Goal: Task Accomplishment & Management: Manage account settings

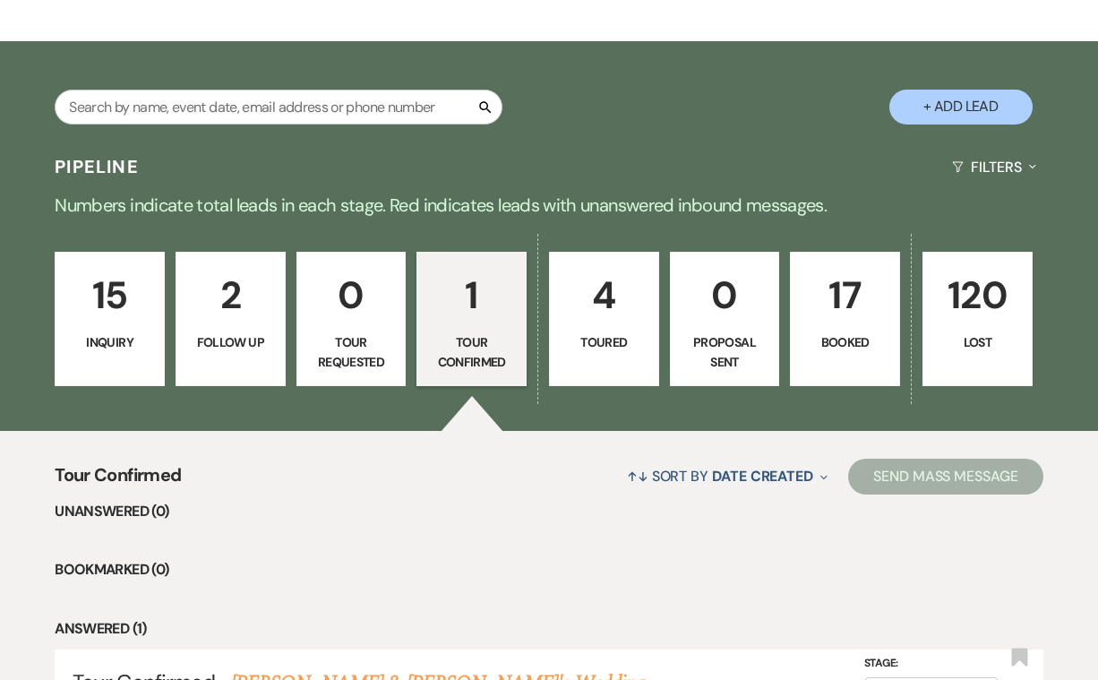
scroll to position [262, 0]
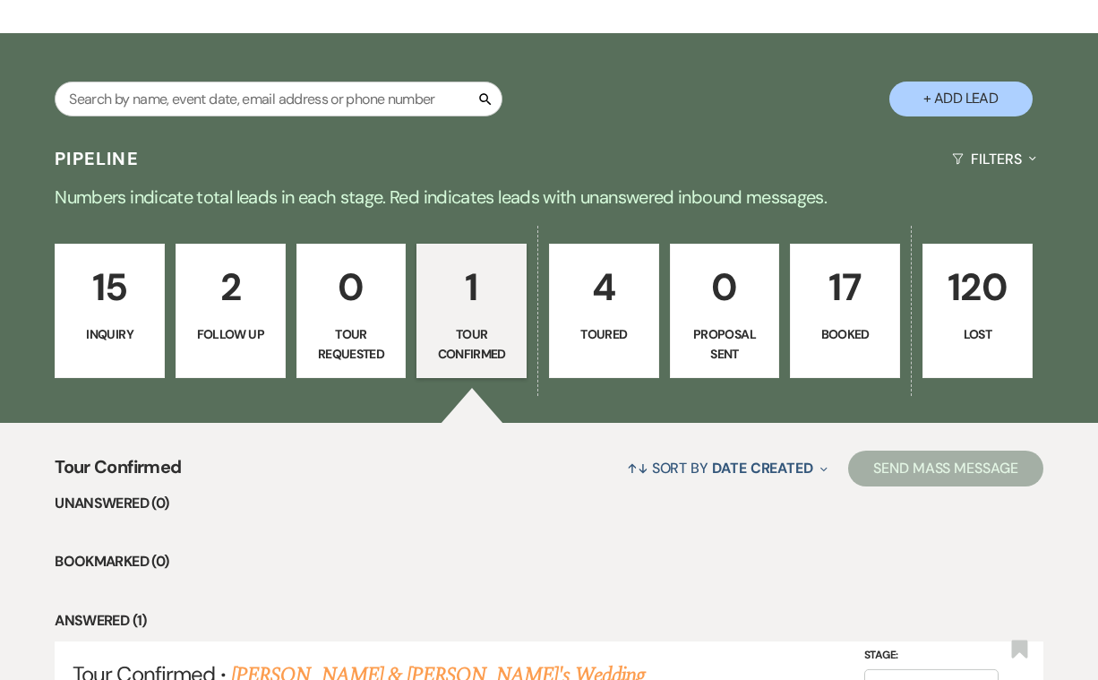
click at [108, 310] on p "15" at bounding box center [109, 287] width 87 height 60
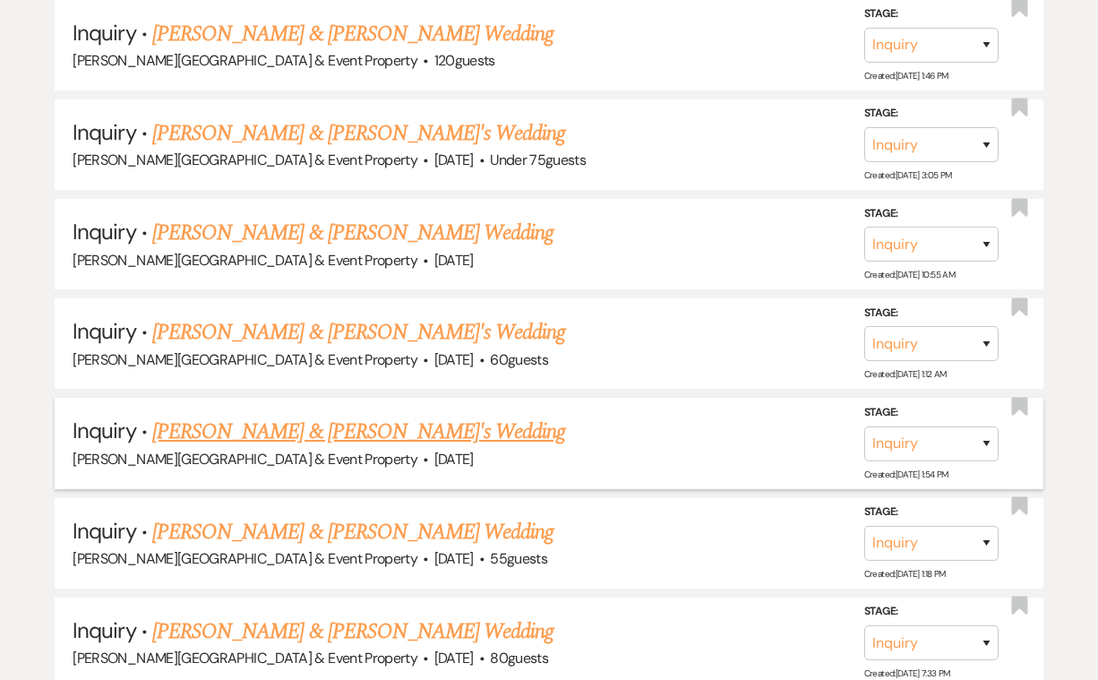
scroll to position [1013, 0]
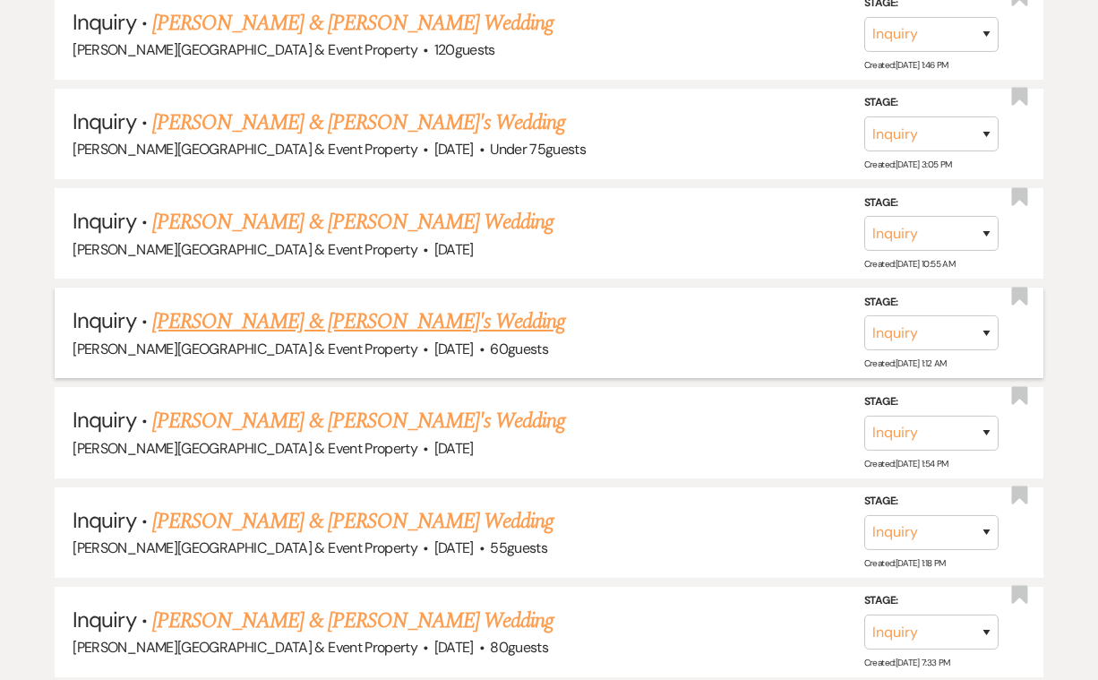
click at [405, 319] on link "[PERSON_NAME] & [PERSON_NAME]'s Wedding" at bounding box center [359, 322] width 414 height 32
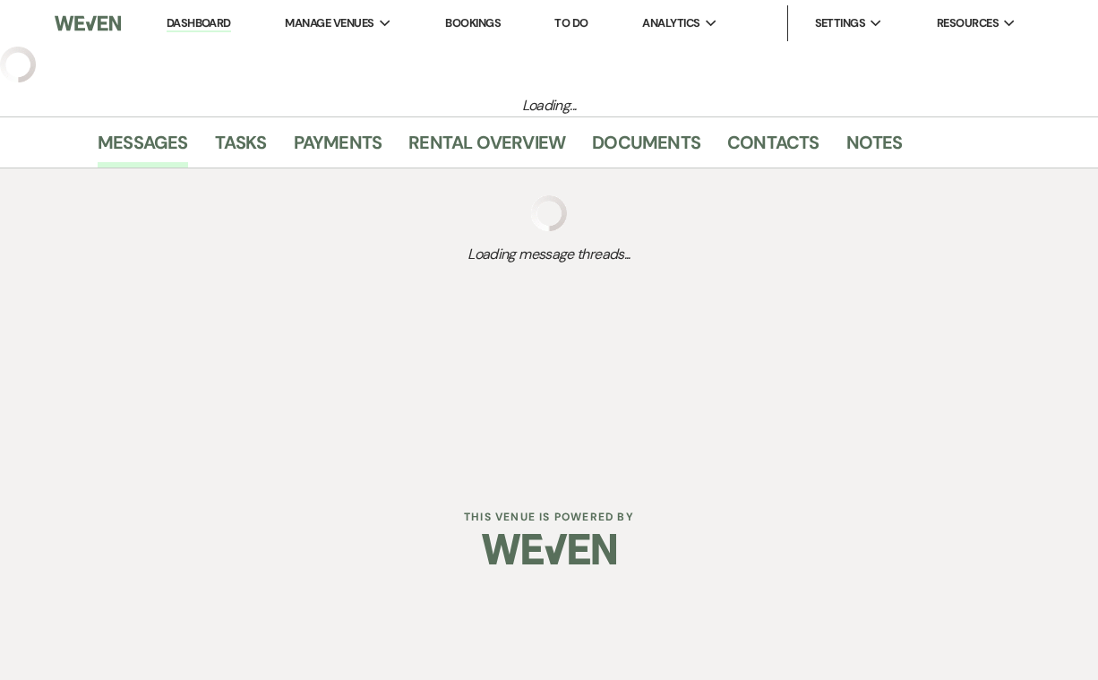
select select "22"
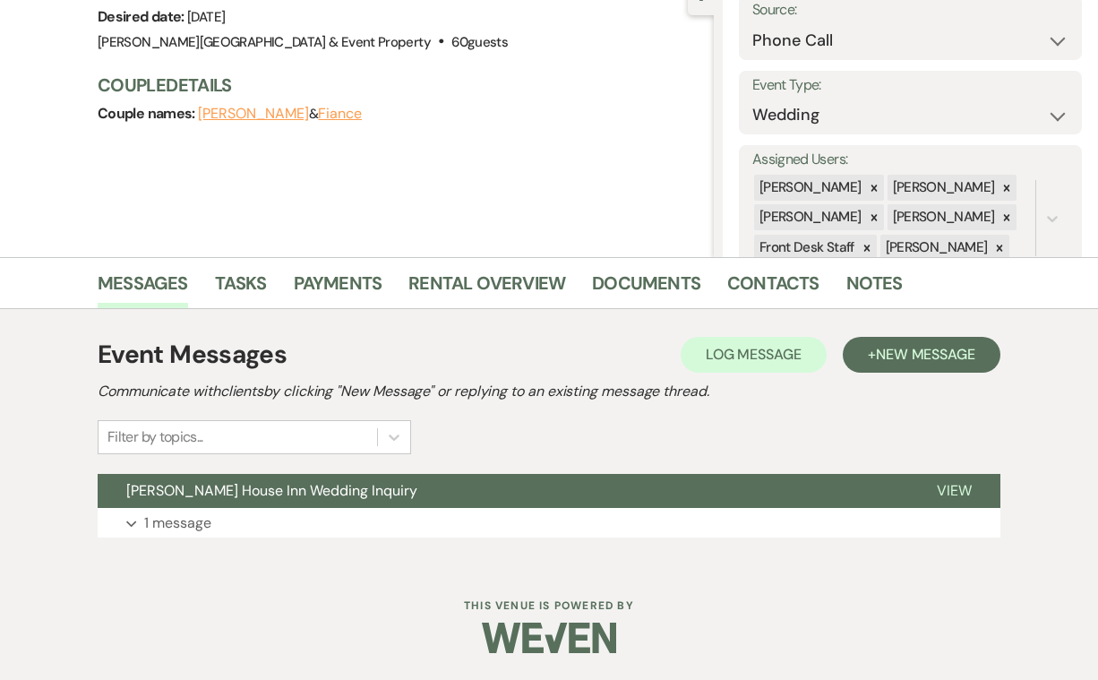
scroll to position [192, 0]
click at [165, 530] on p "1 message" at bounding box center [177, 523] width 67 height 23
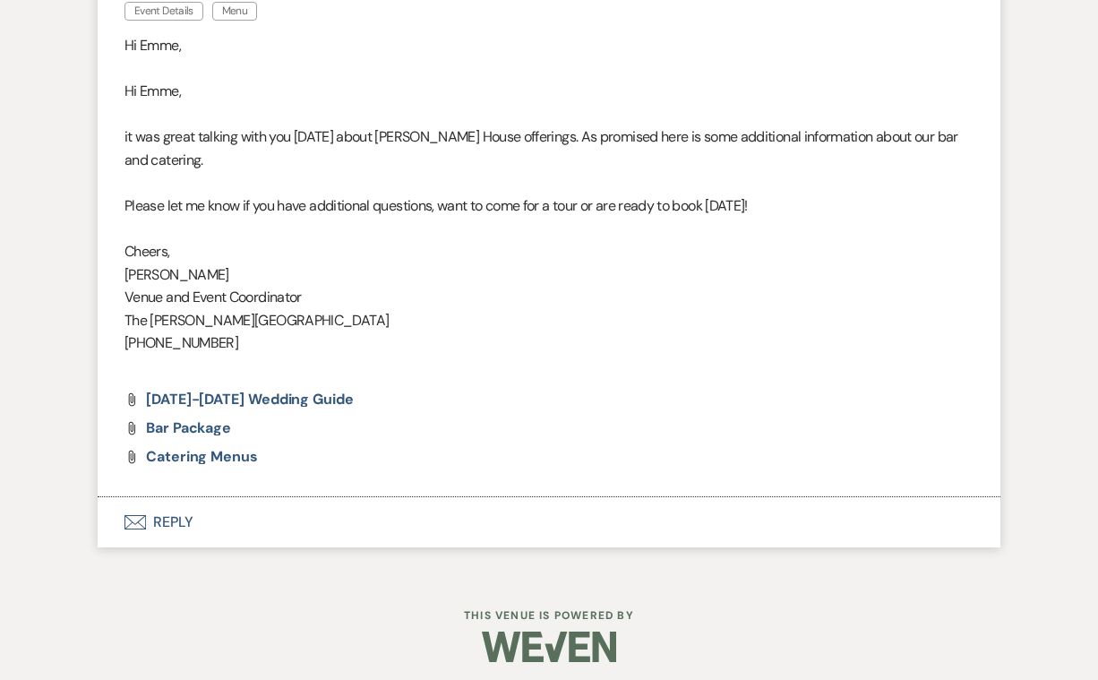
scroll to position [762, 0]
click at [165, 512] on button "Envelope Reply" at bounding box center [549, 523] width 903 height 50
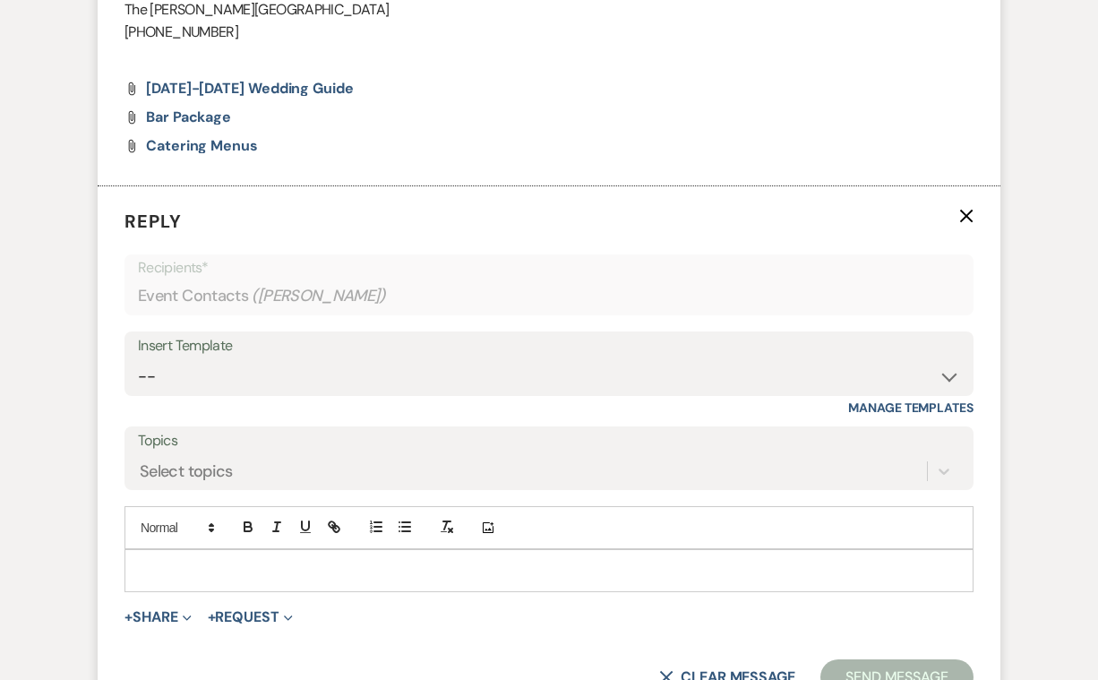
scroll to position [1095, 0]
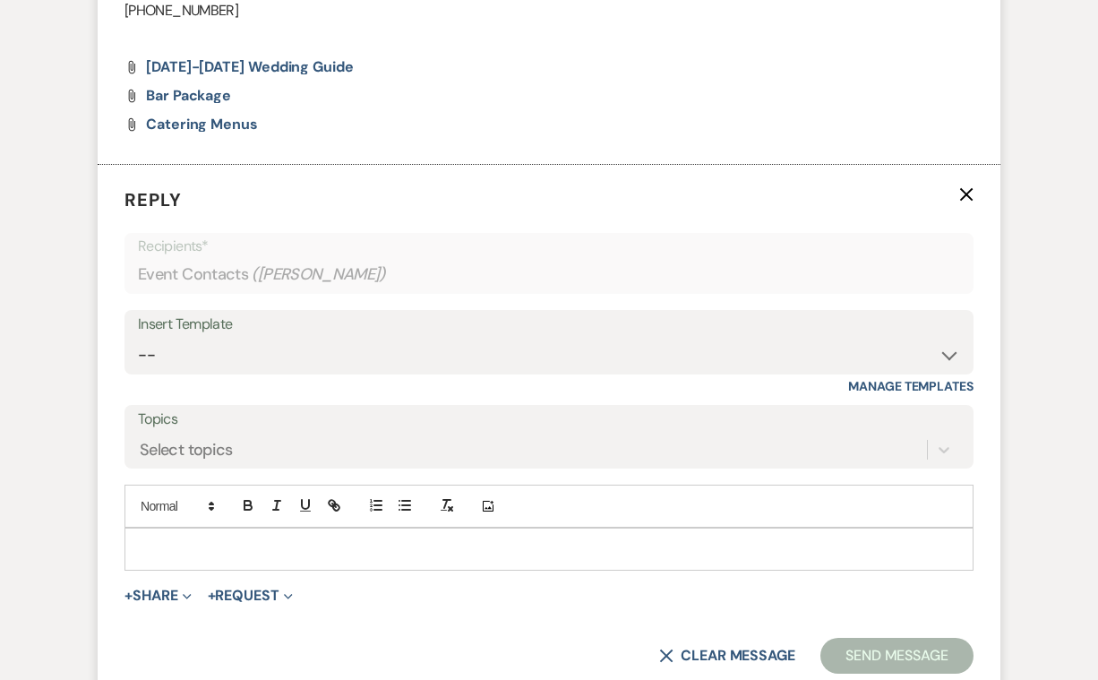
click at [147, 539] on p at bounding box center [549, 549] width 821 height 20
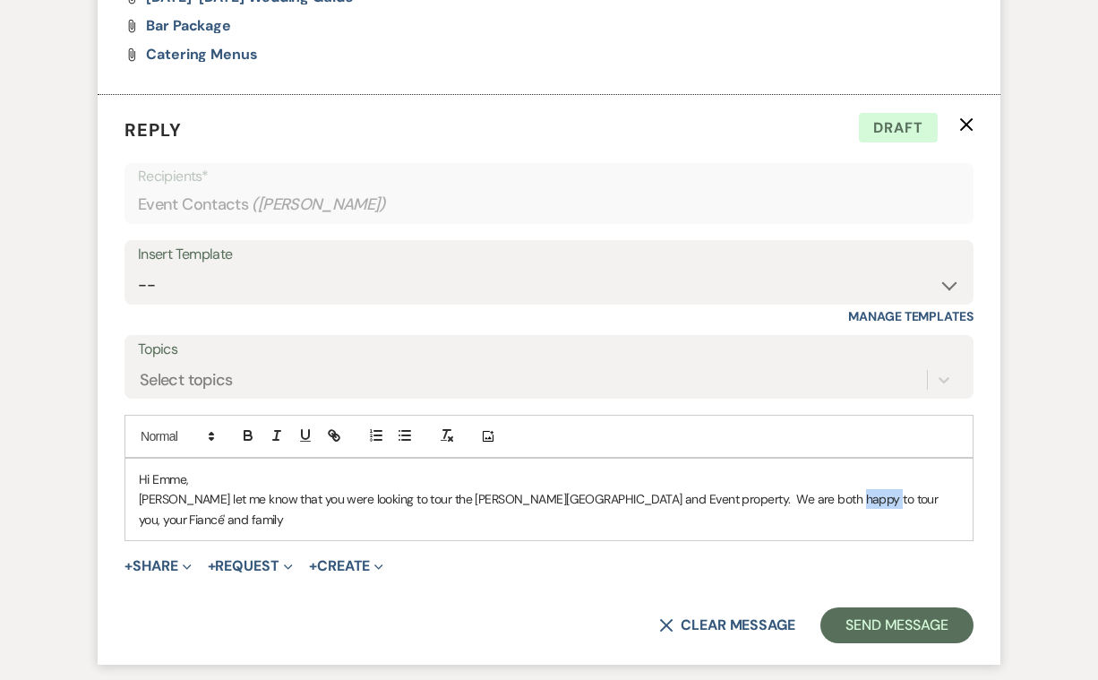
scroll to position [1162, 0]
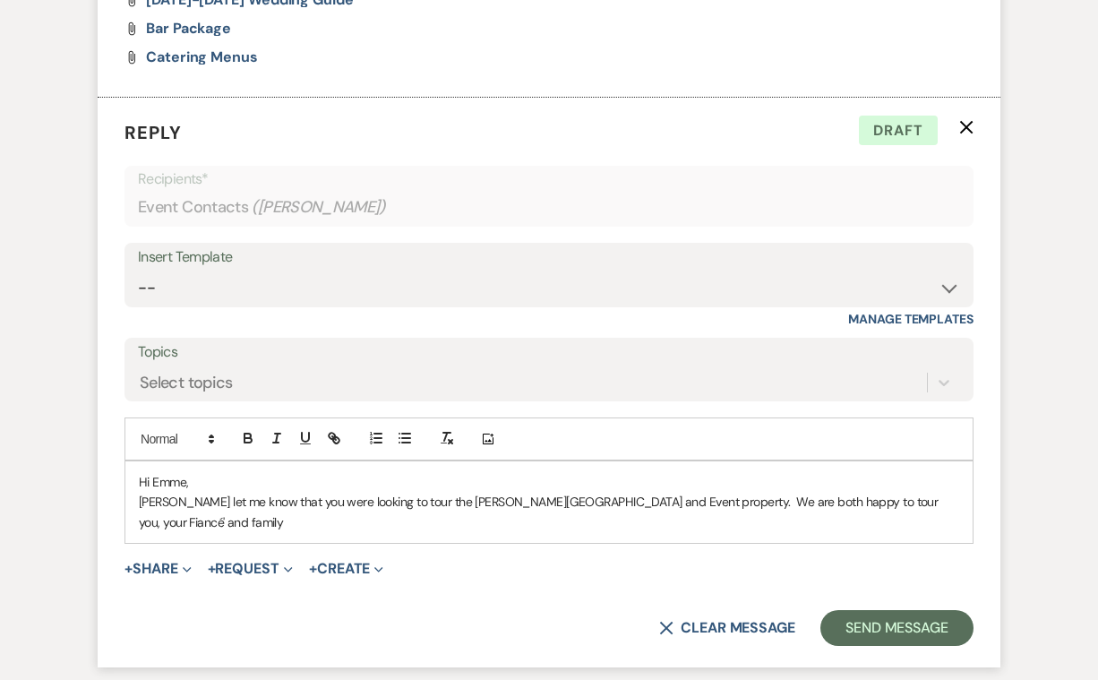
click at [909, 492] on p "[PERSON_NAME] let me know that you were looking to tour the [PERSON_NAME][GEOGR…" at bounding box center [549, 512] width 821 height 40
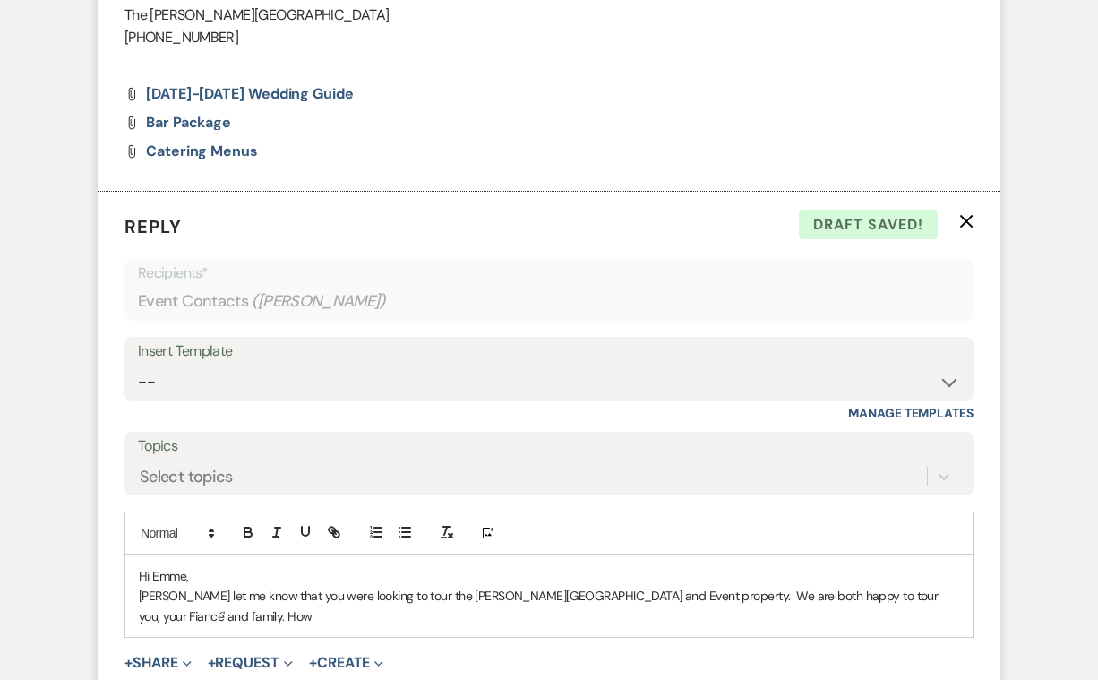
scroll to position [1113, 0]
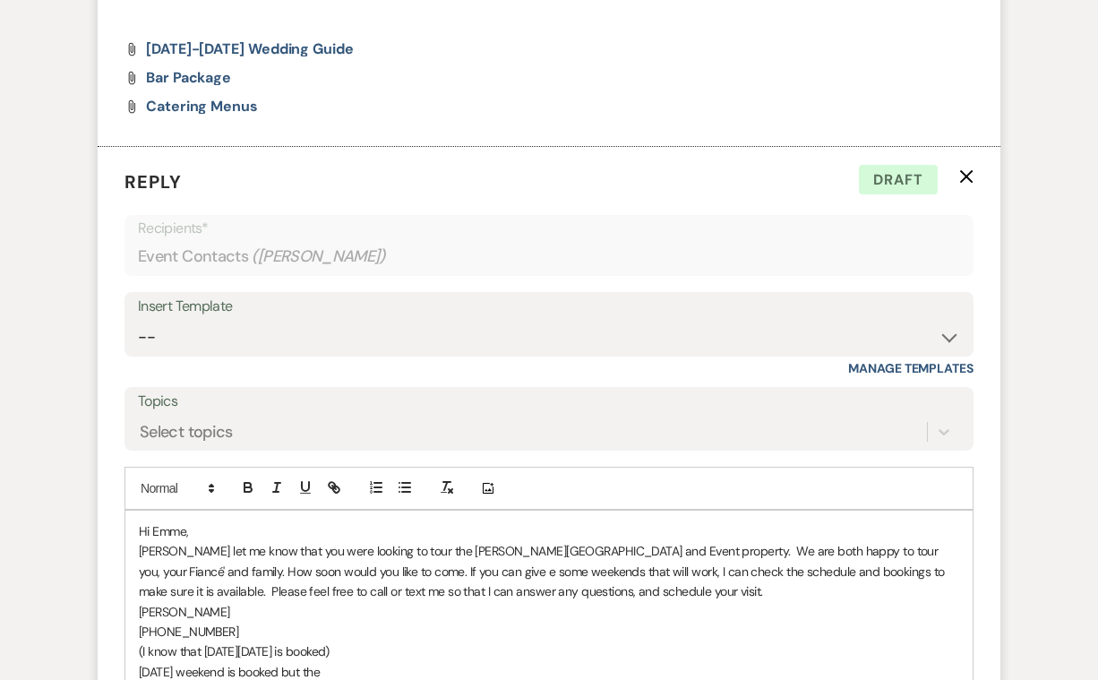
click at [335, 662] on p "[DATE] weekend is booked but the" at bounding box center [549, 672] width 821 height 20
drag, startPoint x: 288, startPoint y: 656, endPoint x: 352, endPoint y: 671, distance: 66.3
click at [352, 671] on div "Hi [PERSON_NAME] let me know that you were looking to tour the [PERSON_NAME][GE…" at bounding box center [549, 602] width 848 height 182
click at [343, 662] on p "[DATE] weekend is booked but the" at bounding box center [549, 672] width 821 height 20
drag, startPoint x: 343, startPoint y: 658, endPoint x: 87, endPoint y: 662, distance: 256.3
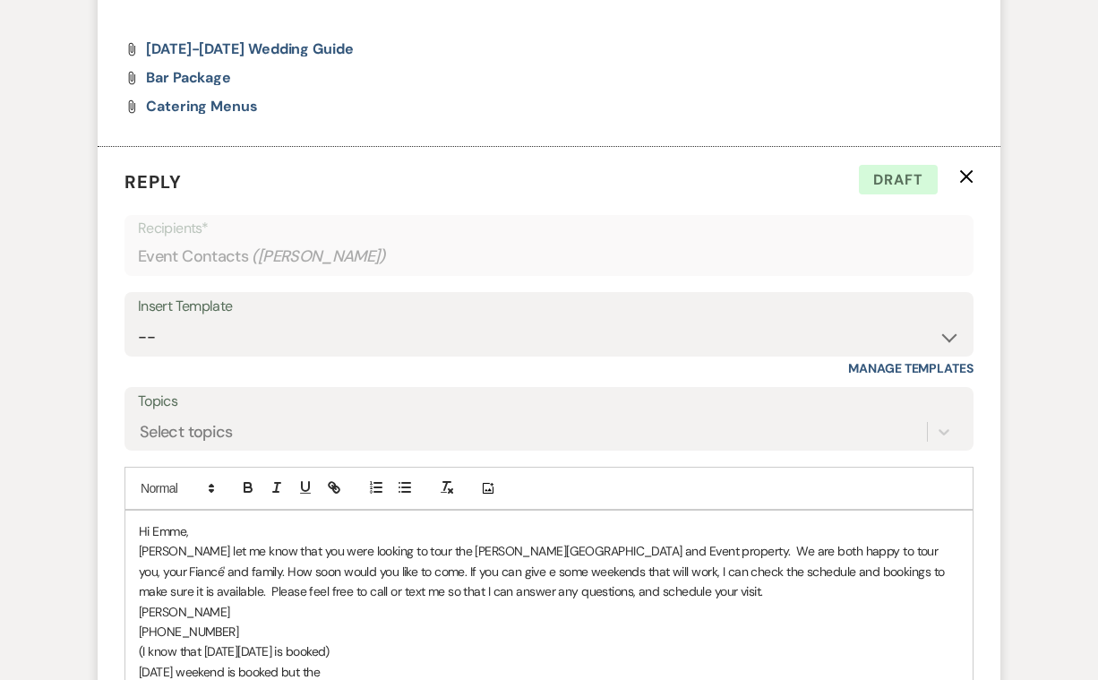
click at [87, 662] on div "Event Messages Log Log Message + New Message Communicate with clients by clicki…" at bounding box center [549, 127] width 1021 height 1477
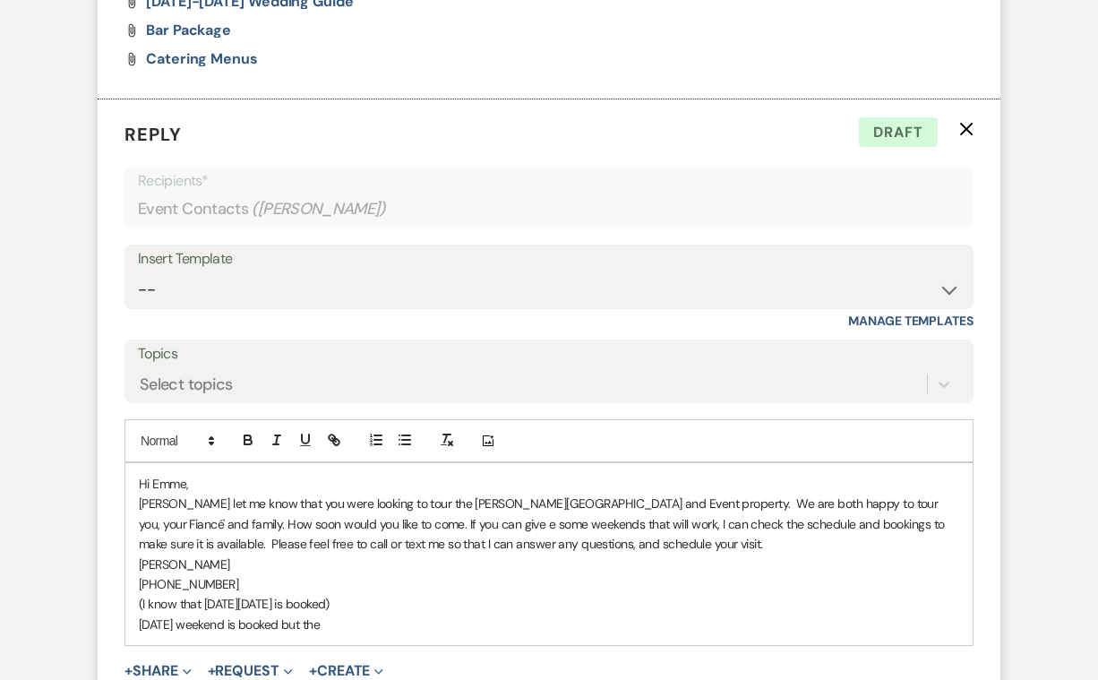
scroll to position [1166, 0]
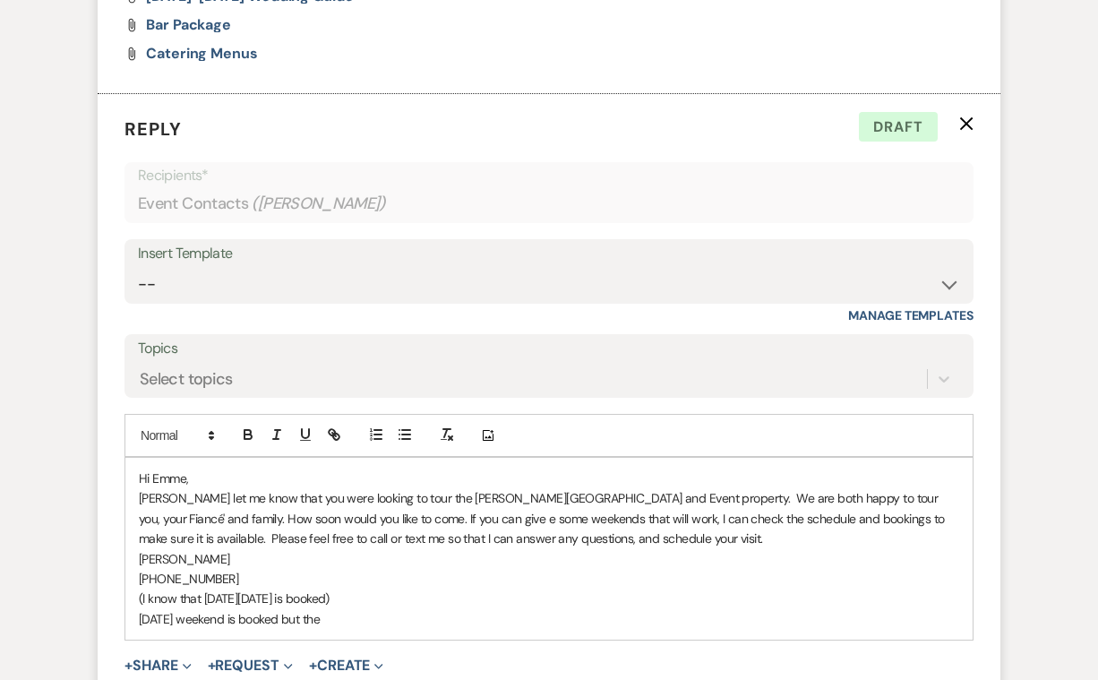
drag, startPoint x: 340, startPoint y: 604, endPoint x: 136, endPoint y: 603, distance: 204.3
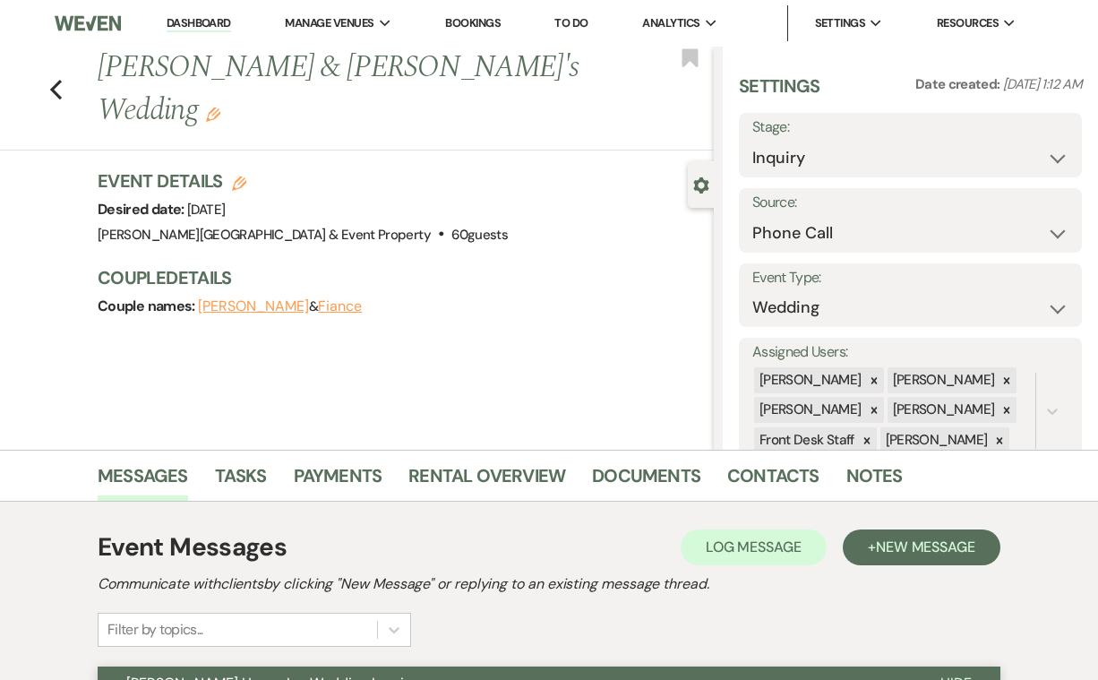
scroll to position [0, 0]
select select "2"
click at [1040, 143] on button "Save" at bounding box center [1047, 145] width 70 height 36
click at [56, 79] on icon "Previous" at bounding box center [55, 90] width 13 height 22
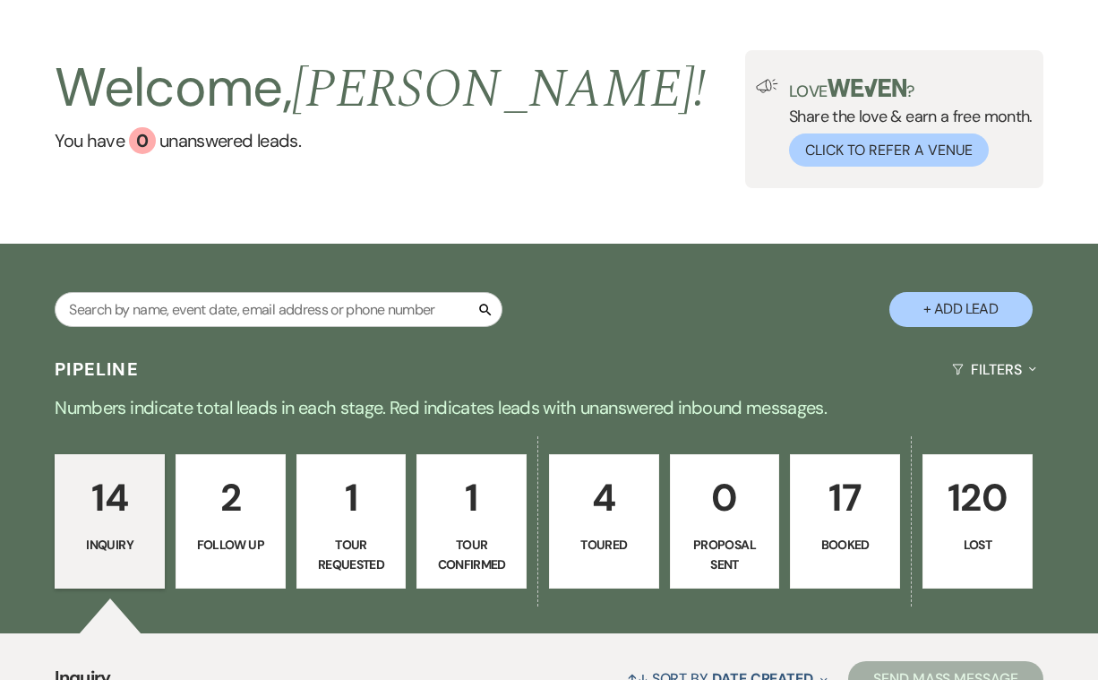
scroll to position [52, 0]
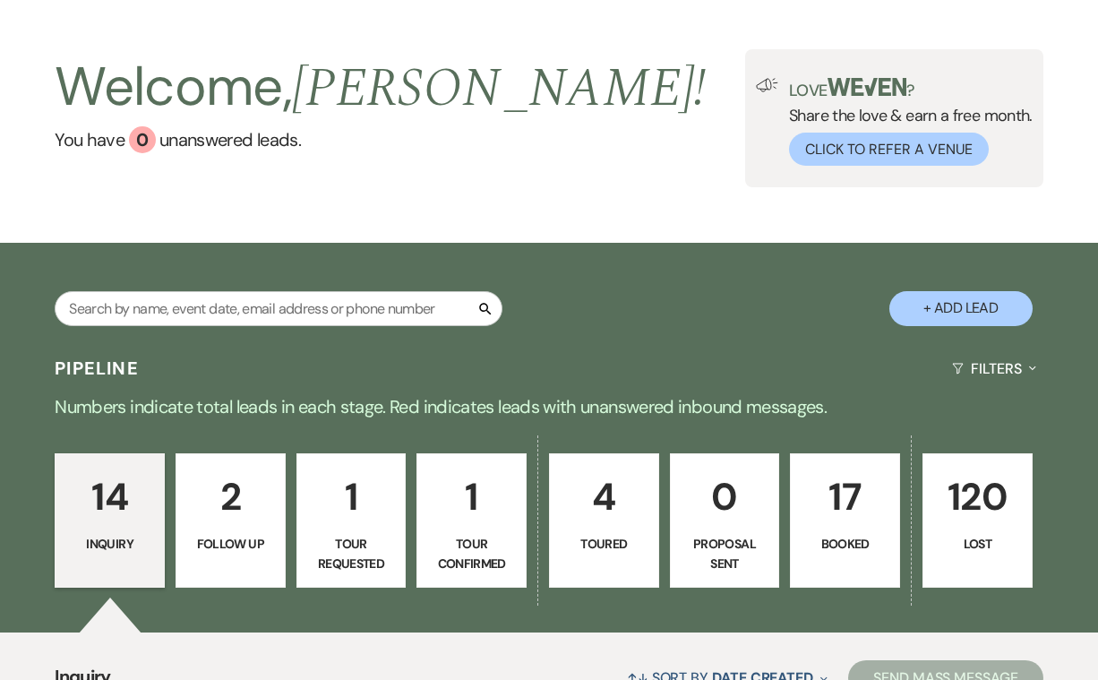
click at [839, 503] on p "17" at bounding box center [845, 497] width 87 height 60
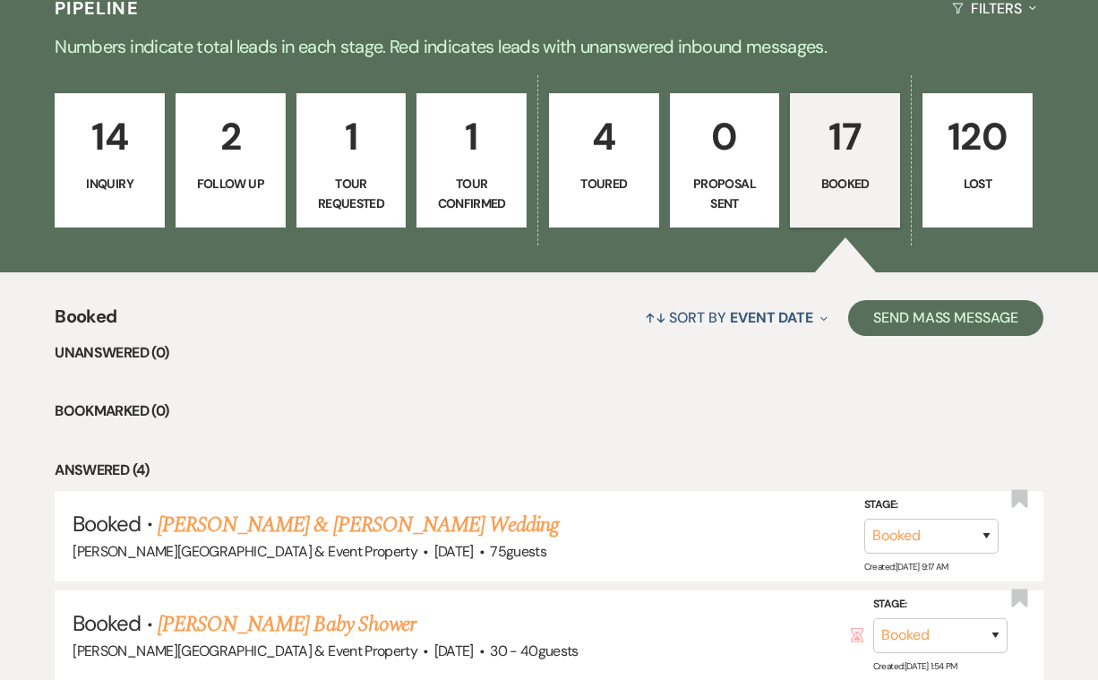
scroll to position [347, 0]
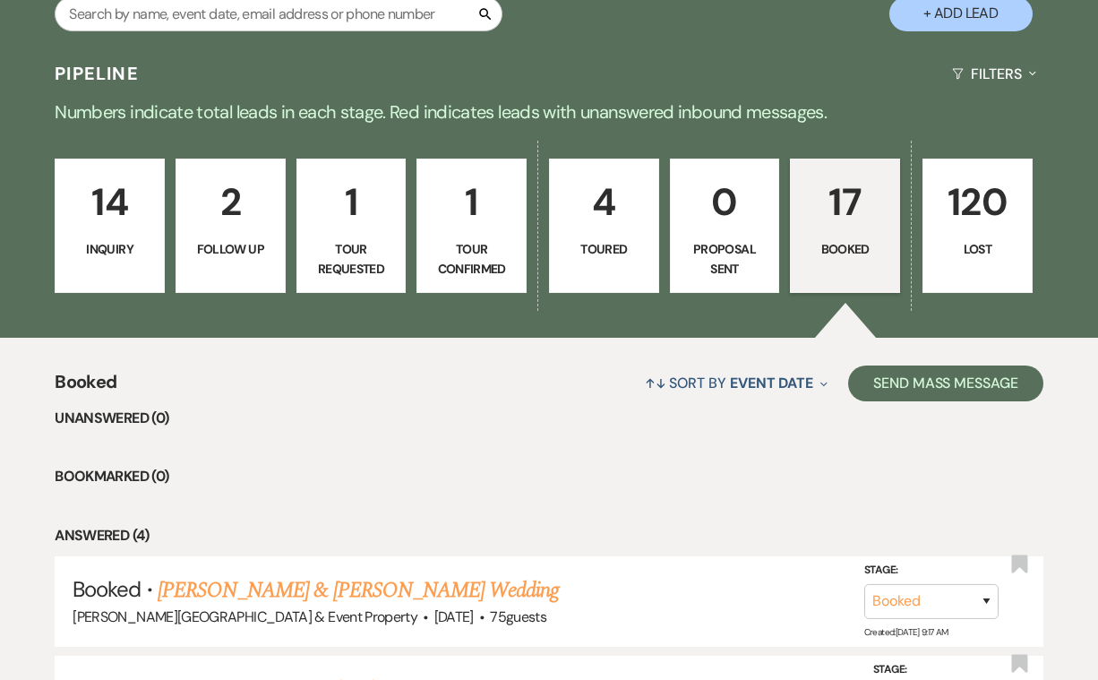
click at [346, 234] on link "1 Tour Requested" at bounding box center [352, 226] width 110 height 134
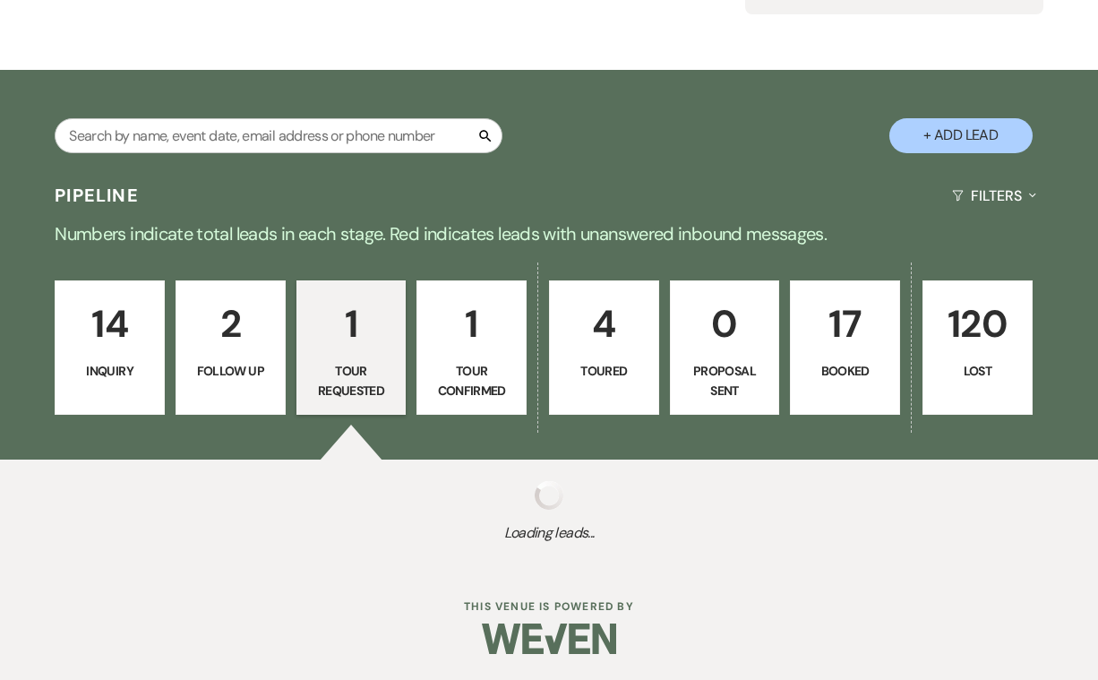
scroll to position [224, 0]
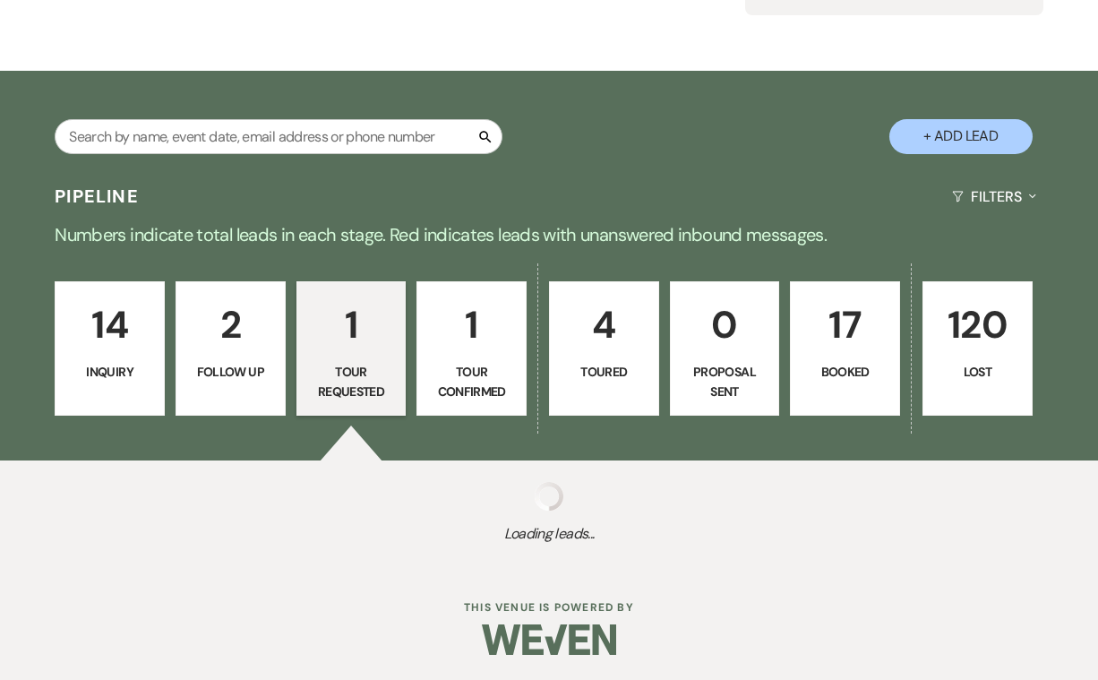
click at [360, 353] on p "1" at bounding box center [351, 325] width 87 height 60
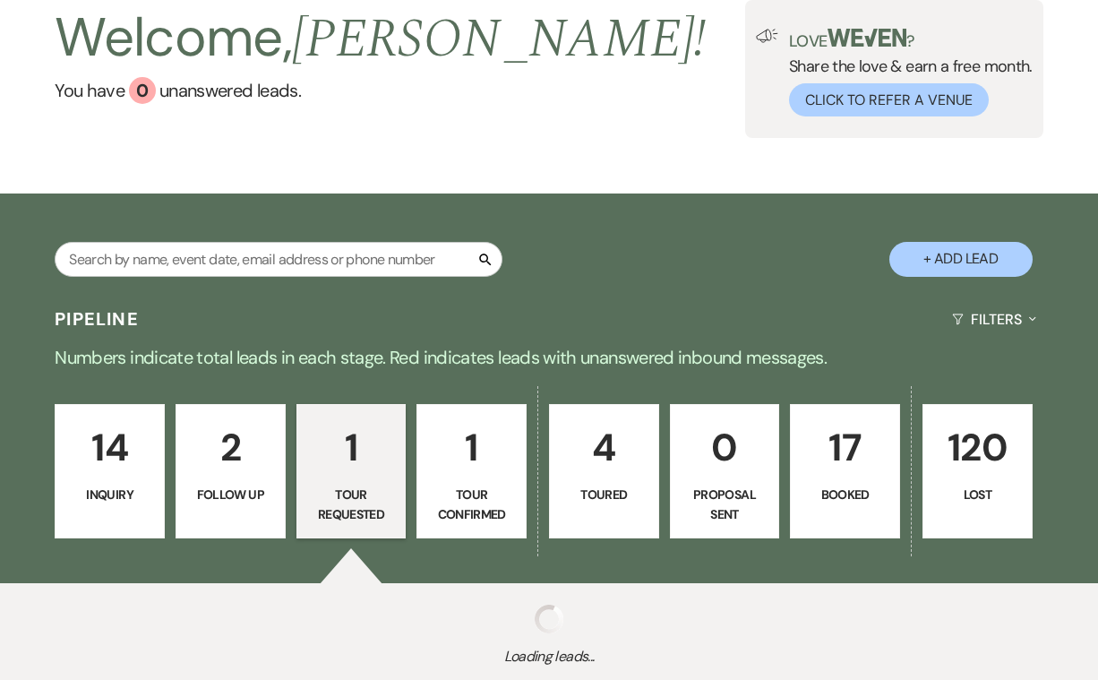
scroll to position [90, 0]
